Goal: Task Accomplishment & Management: Manage account settings

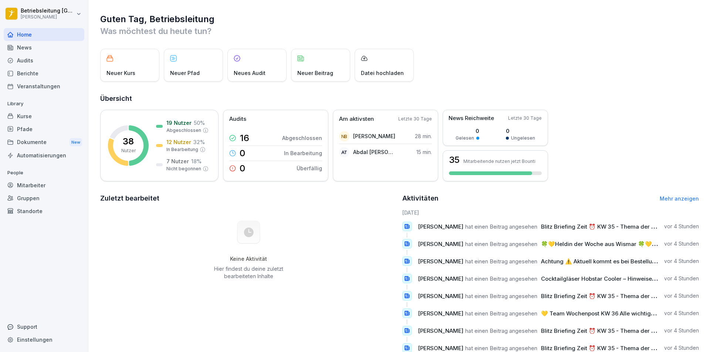
click at [39, 187] on div "Mitarbeiter" at bounding box center [44, 185] width 81 height 13
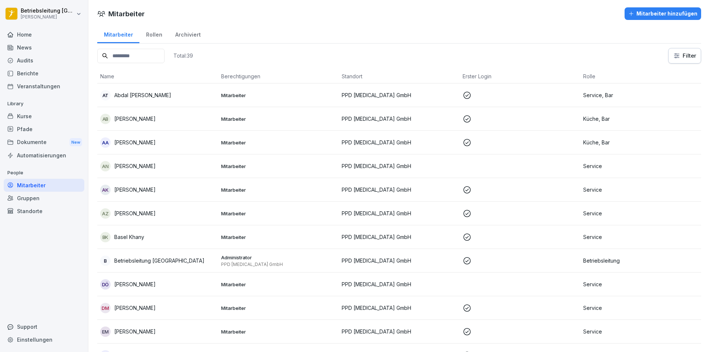
click at [139, 91] on div "AT Abdal [PERSON_NAME]" at bounding box center [157, 95] width 115 height 10
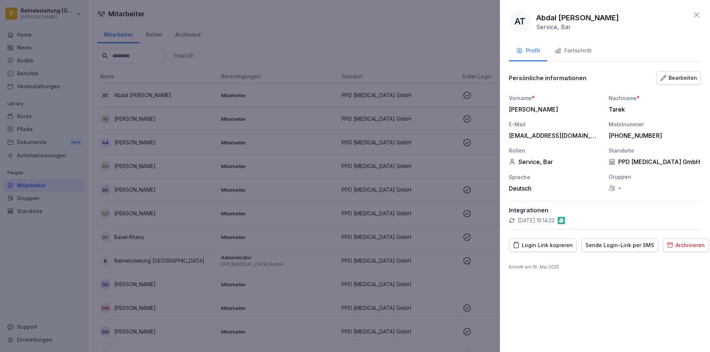
click at [570, 51] on div "Fortschritt" at bounding box center [573, 51] width 37 height 9
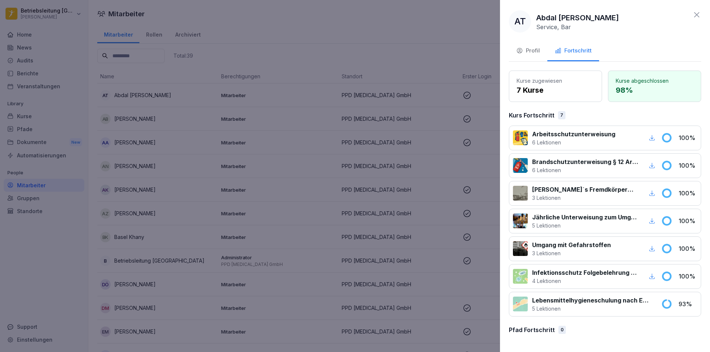
click at [333, 190] on div at bounding box center [355, 176] width 710 height 352
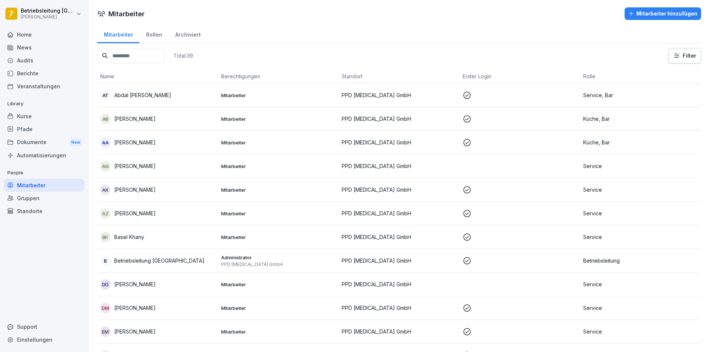
click at [137, 53] on input at bounding box center [130, 56] width 67 height 14
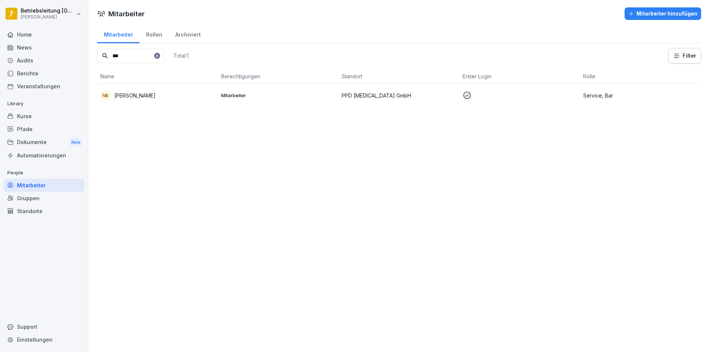
type input "***"
click at [145, 98] on p "[PERSON_NAME]" at bounding box center [134, 96] width 41 height 8
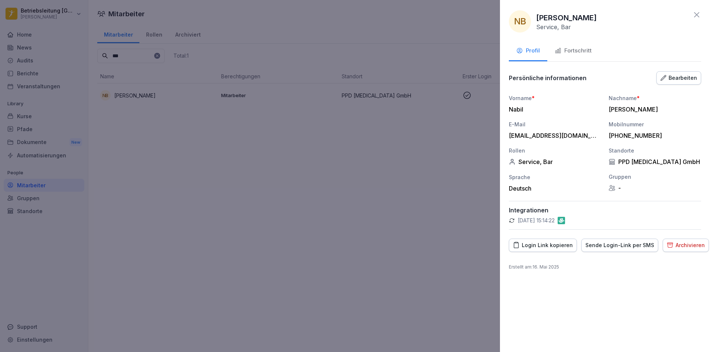
click at [582, 47] on div "Fortschritt" at bounding box center [573, 51] width 37 height 9
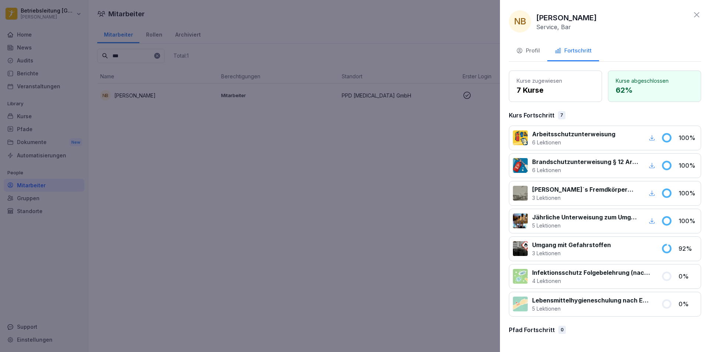
click at [380, 197] on div at bounding box center [355, 176] width 710 height 352
